Goal: Obtain resource: Download file/media

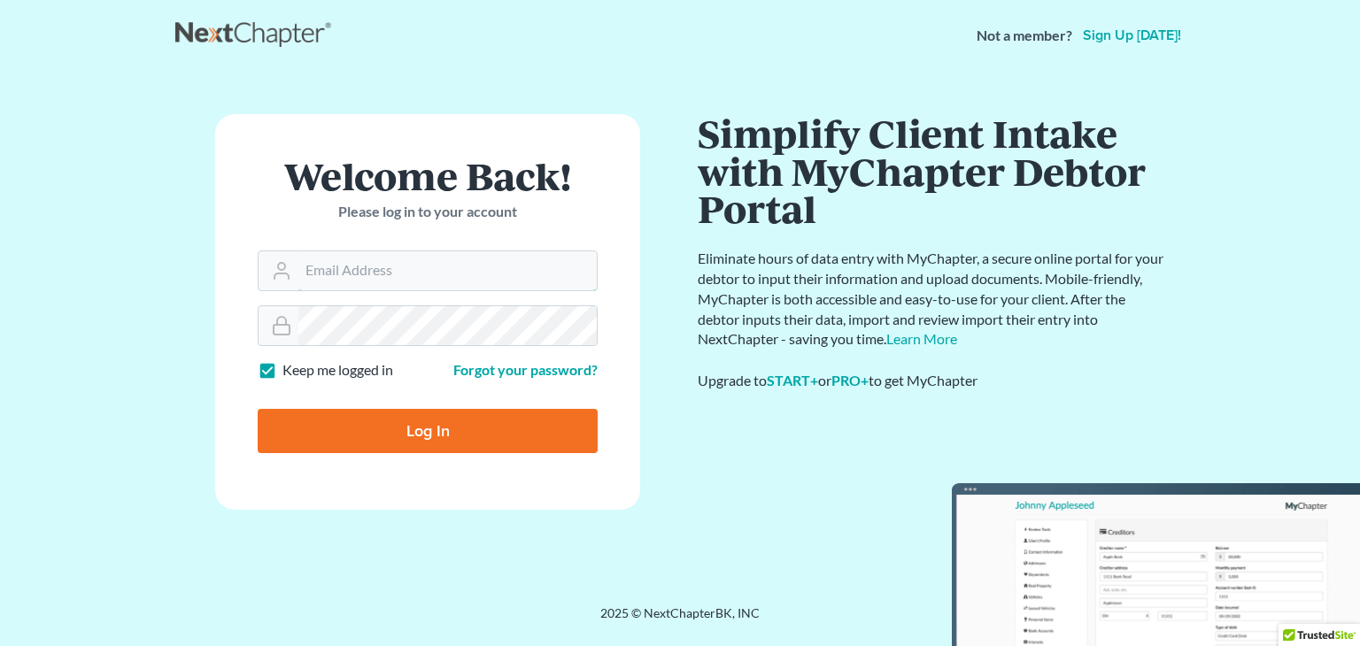
type input "[EMAIL_ADDRESS][DOMAIN_NAME]"
click at [438, 443] on input "Log In" at bounding box center [428, 431] width 340 height 44
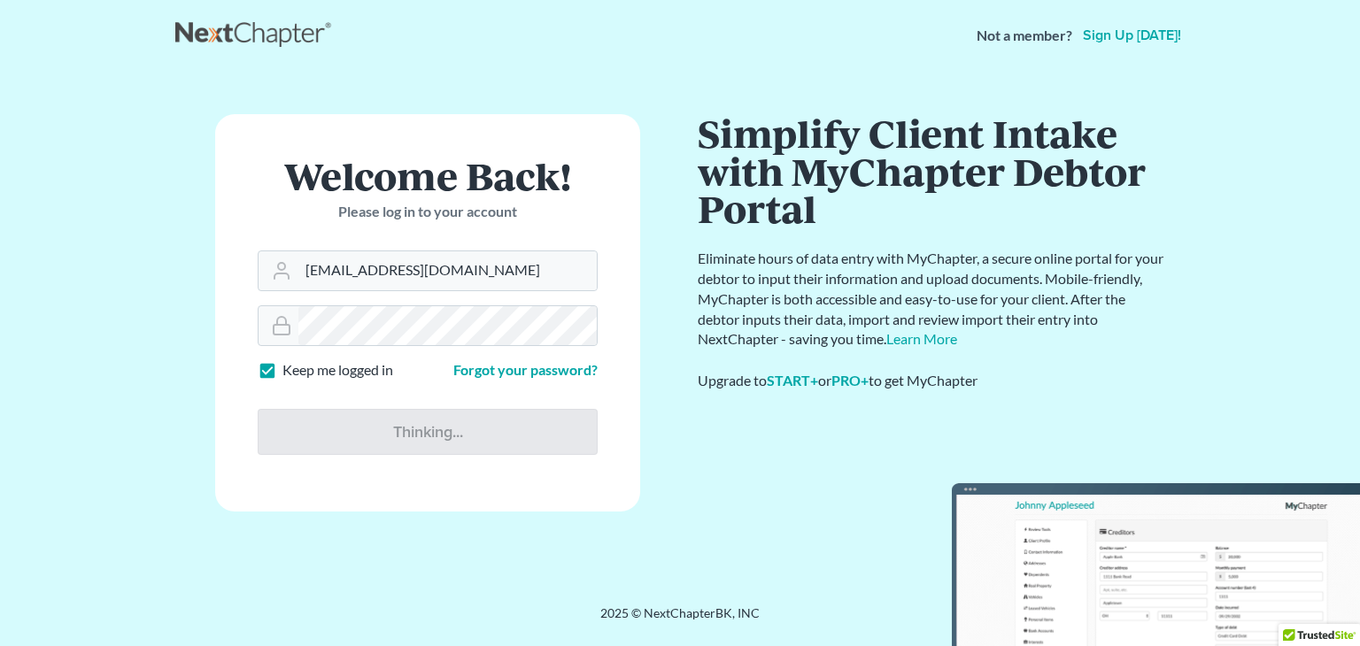
type input "Thinking..."
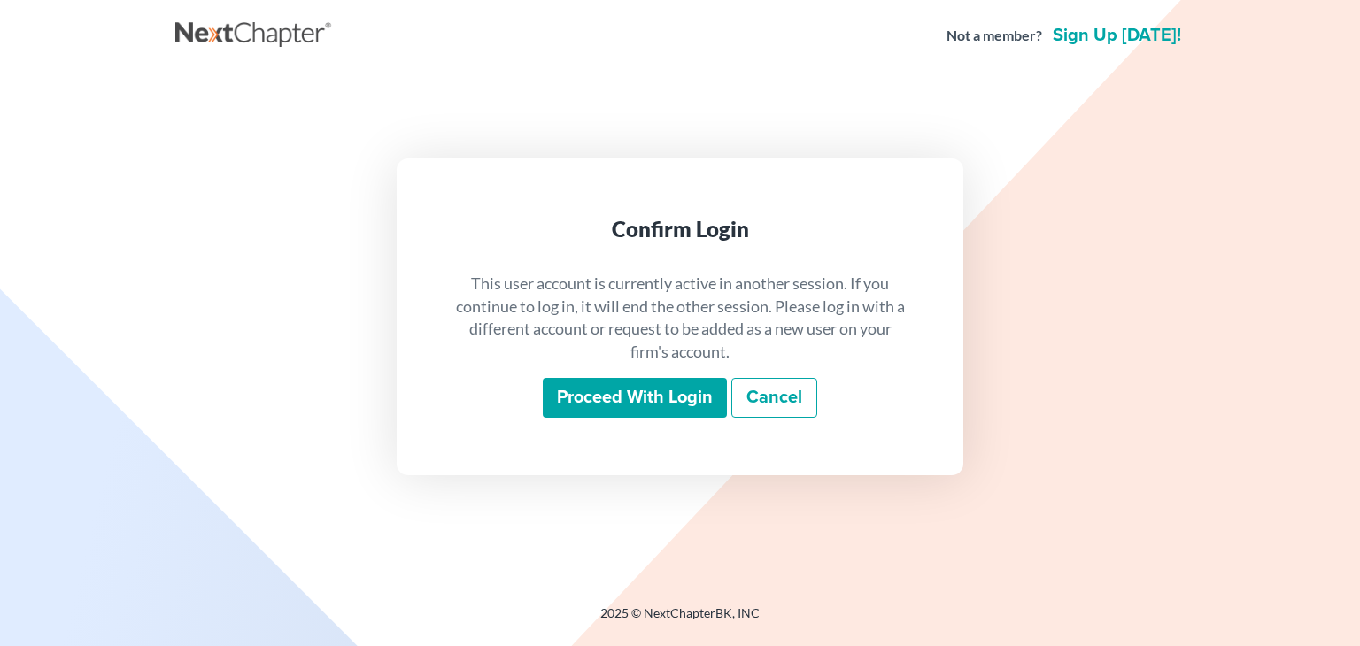
click at [601, 398] on input "Proceed with login" at bounding box center [635, 398] width 184 height 41
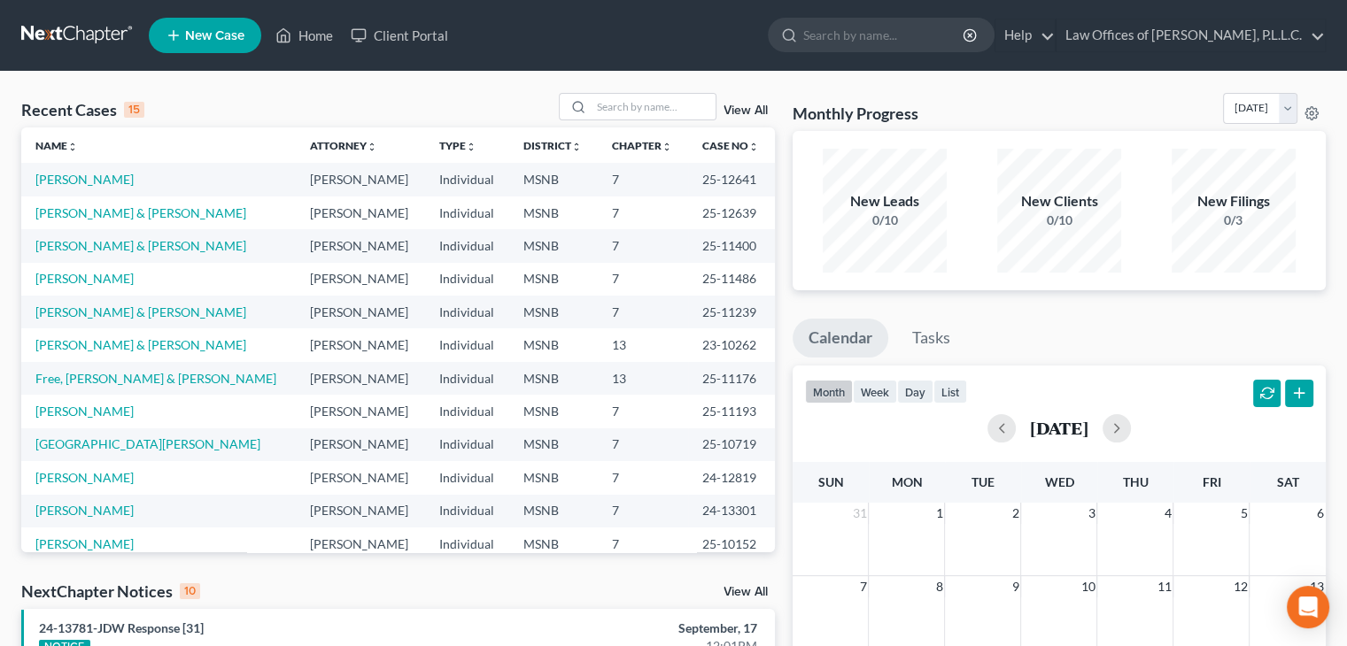
scroll to position [121, 0]
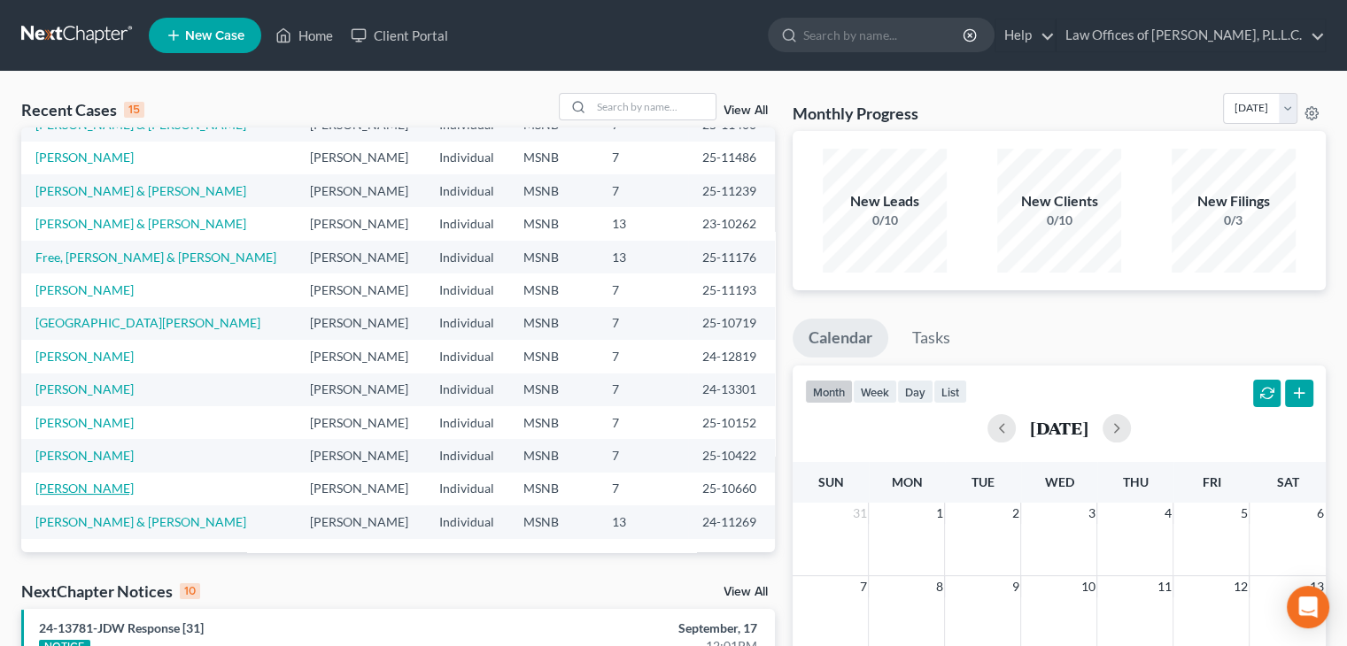
click at [73, 486] on link "[PERSON_NAME]" at bounding box center [84, 488] width 98 height 15
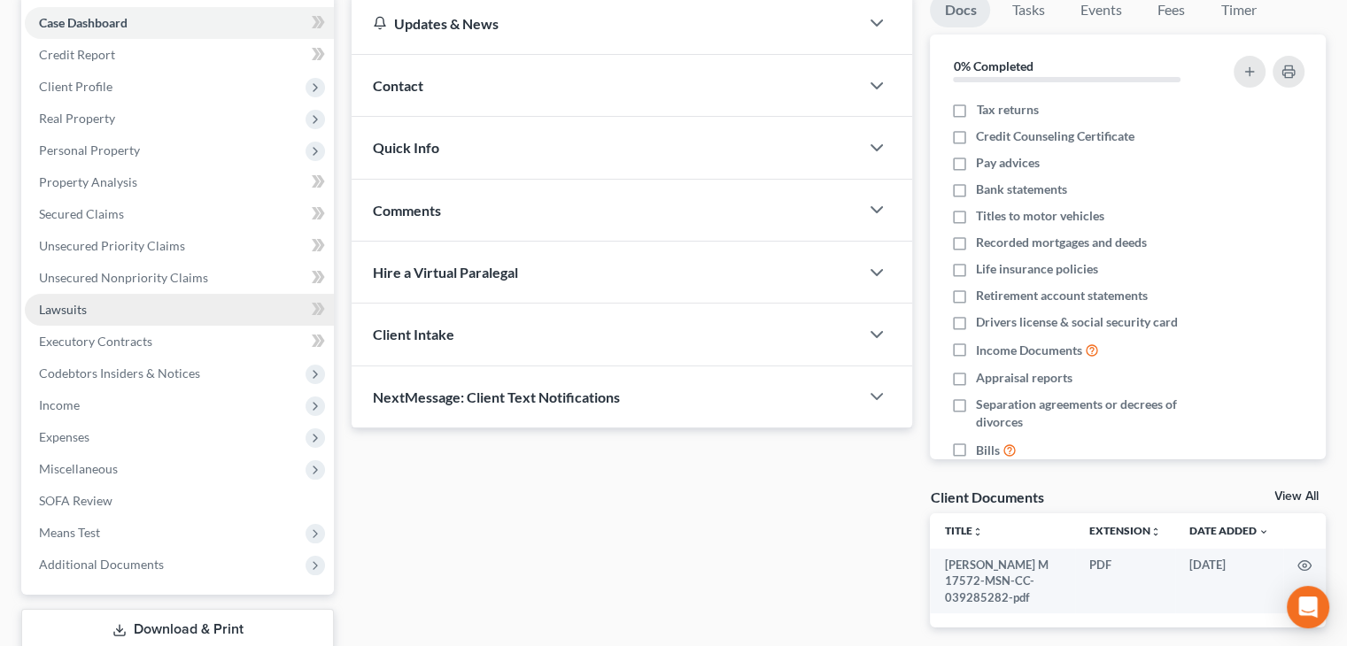
scroll to position [266, 0]
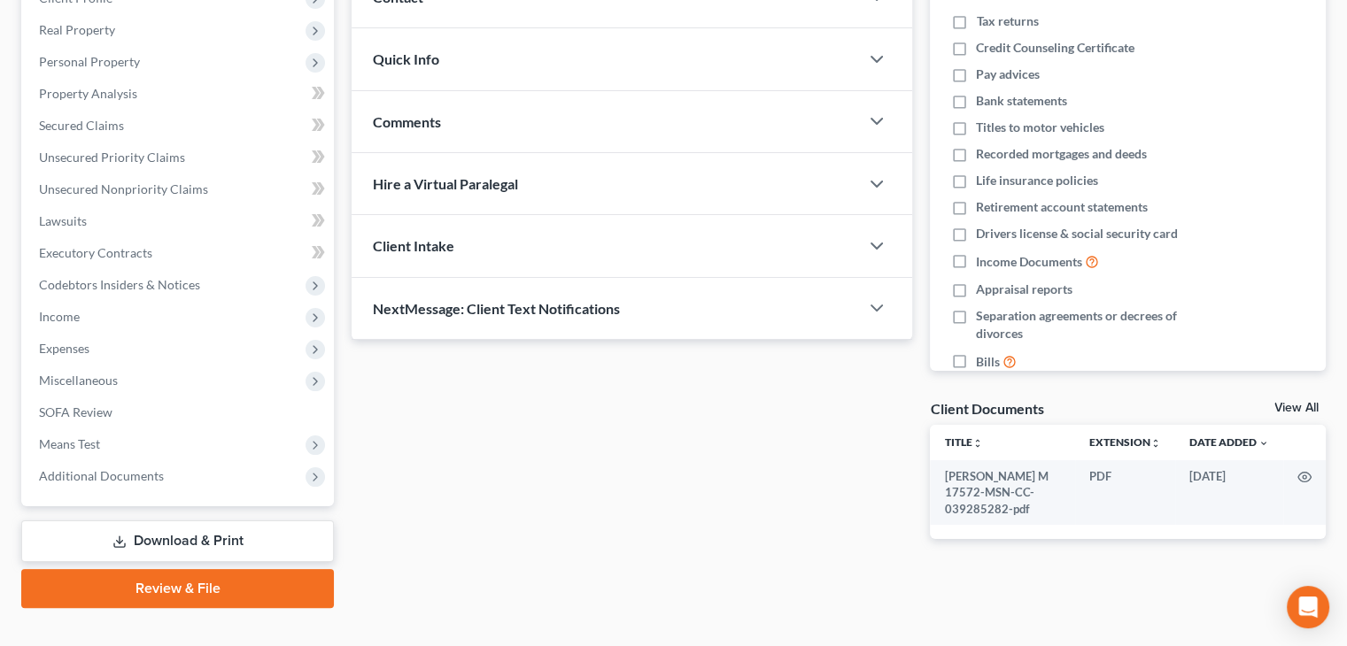
click at [187, 543] on link "Download & Print" at bounding box center [177, 542] width 313 height 42
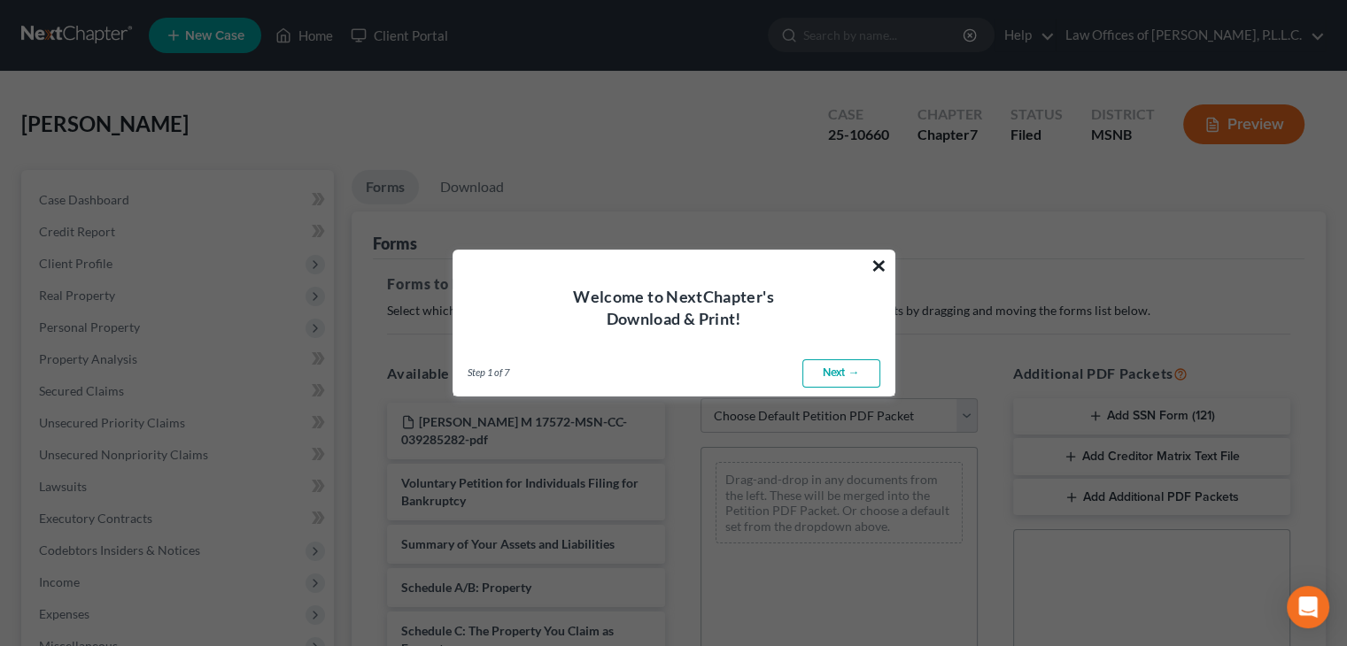
click at [877, 261] on button "×" at bounding box center [878, 265] width 17 height 28
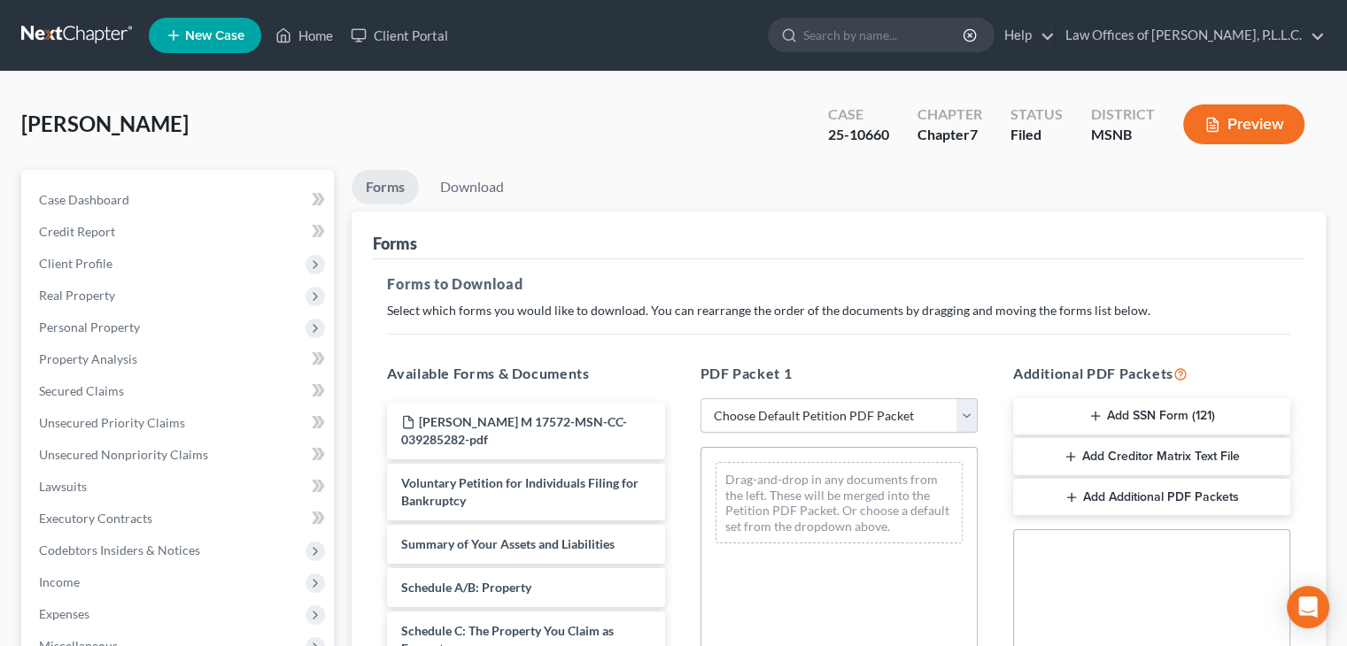
click at [834, 408] on select "Choose Default Petition PDF Packet Complete Bankruptcy Petition (all forms and …" at bounding box center [838, 415] width 277 height 35
select select "1"
click at [707, 398] on select "Choose Default Petition PDF Packet Complete Bankruptcy Petition (all forms and …" at bounding box center [838, 415] width 277 height 35
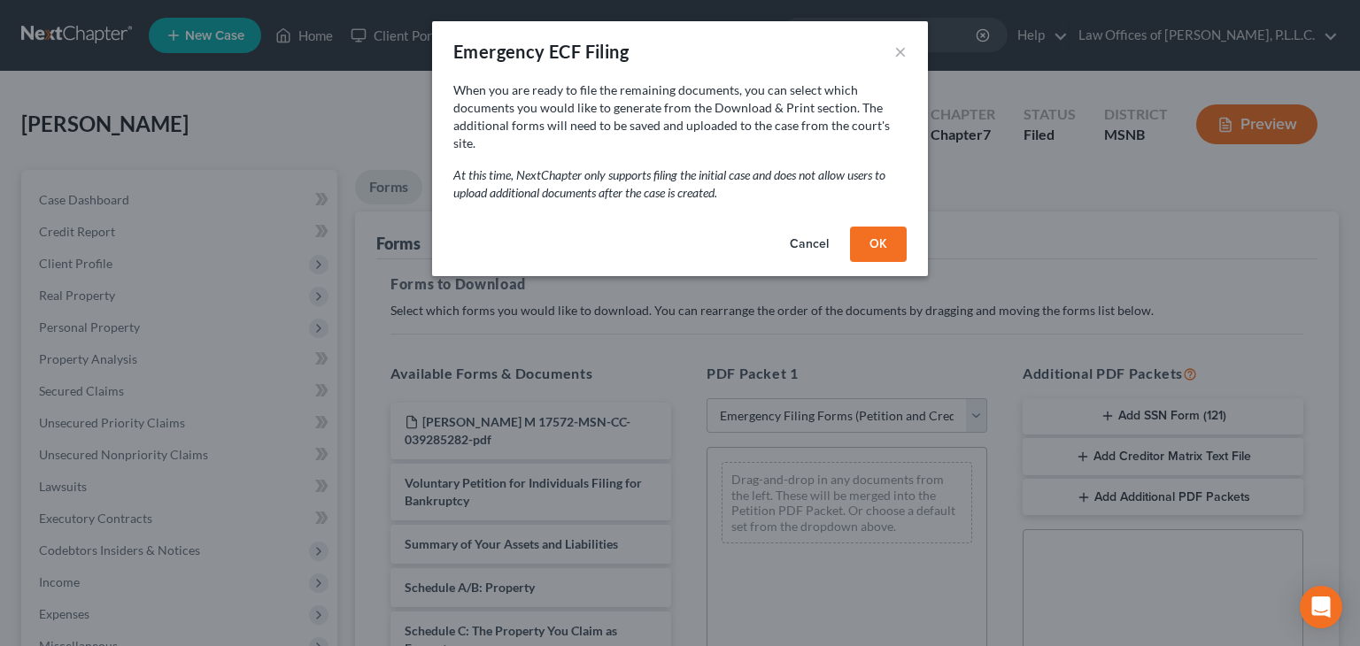
click at [890, 228] on button "OK" at bounding box center [878, 244] width 57 height 35
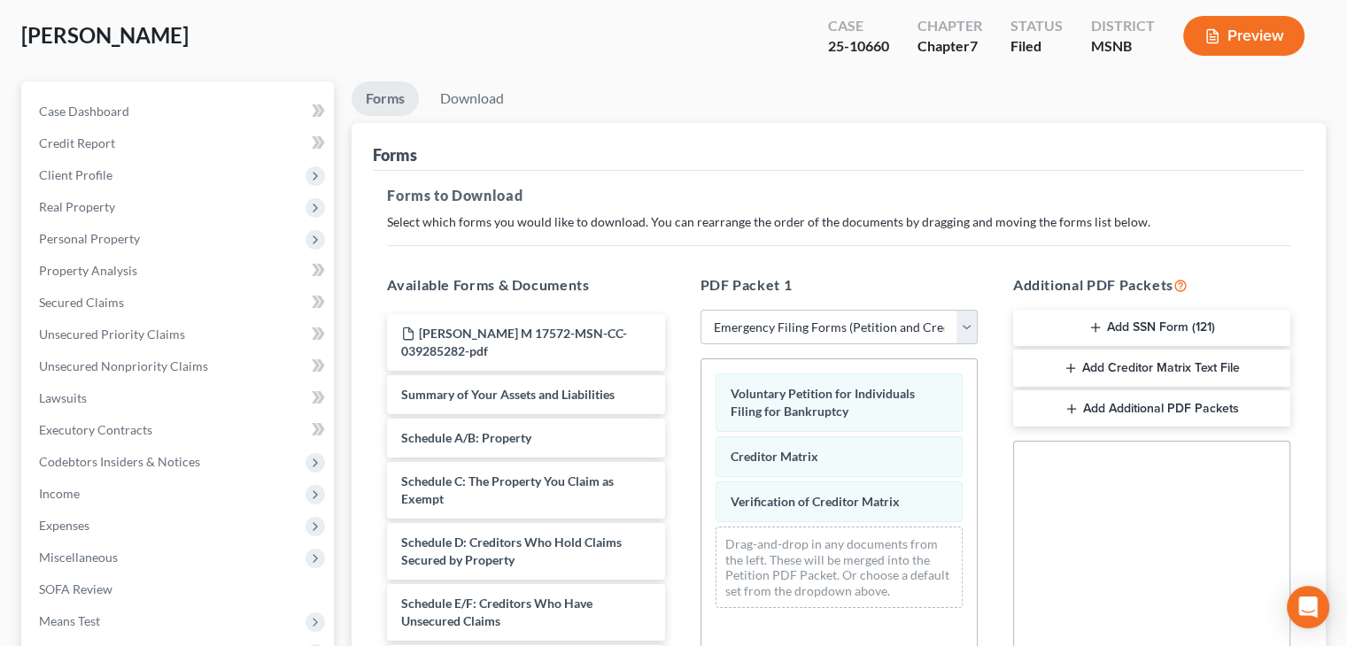
scroll to position [177, 0]
